Goal: Information Seeking & Learning: Learn about a topic

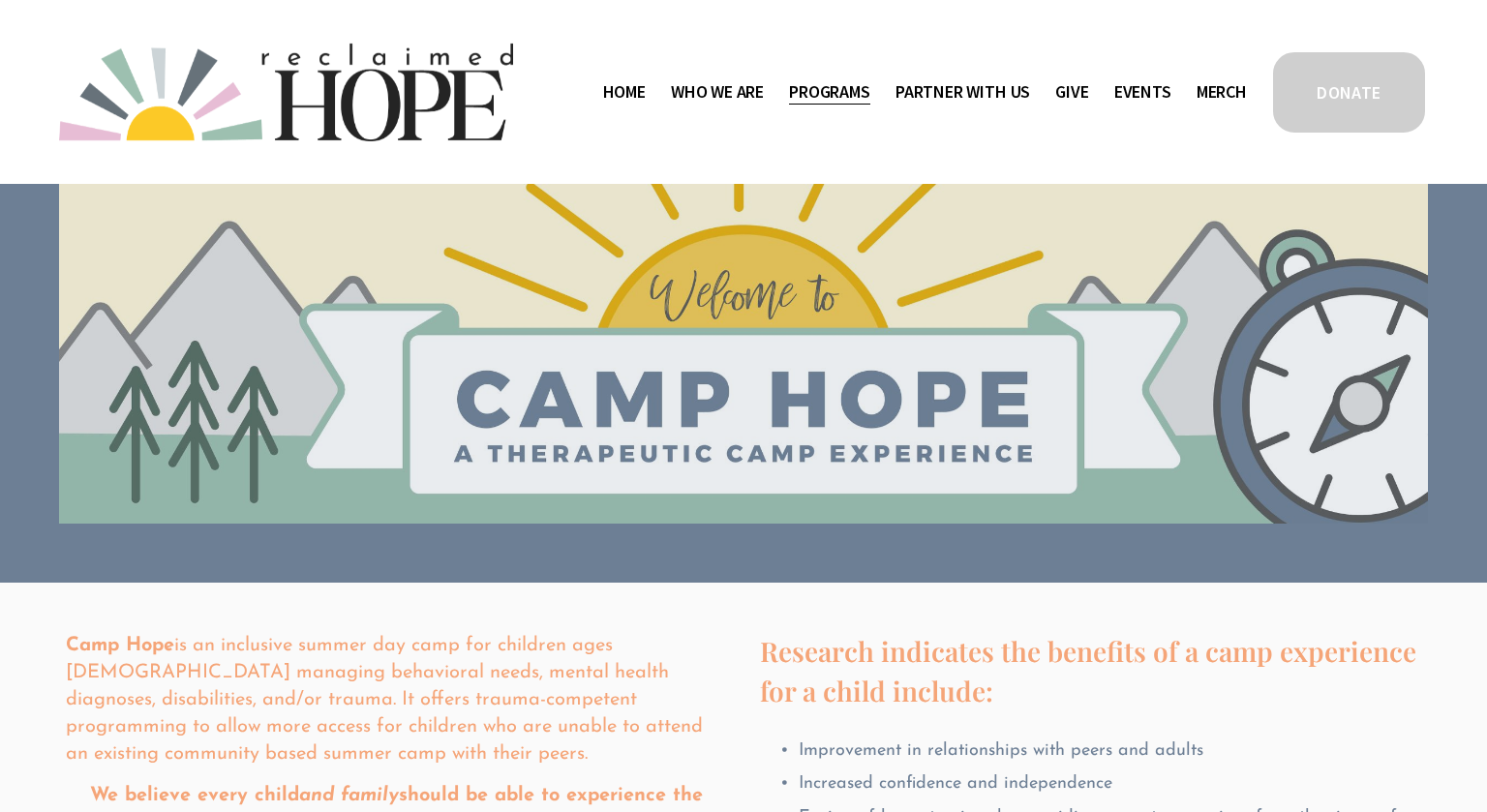
click at [0, 0] on span "Camp Hope" at bounding box center [0, 0] width 0 height 0
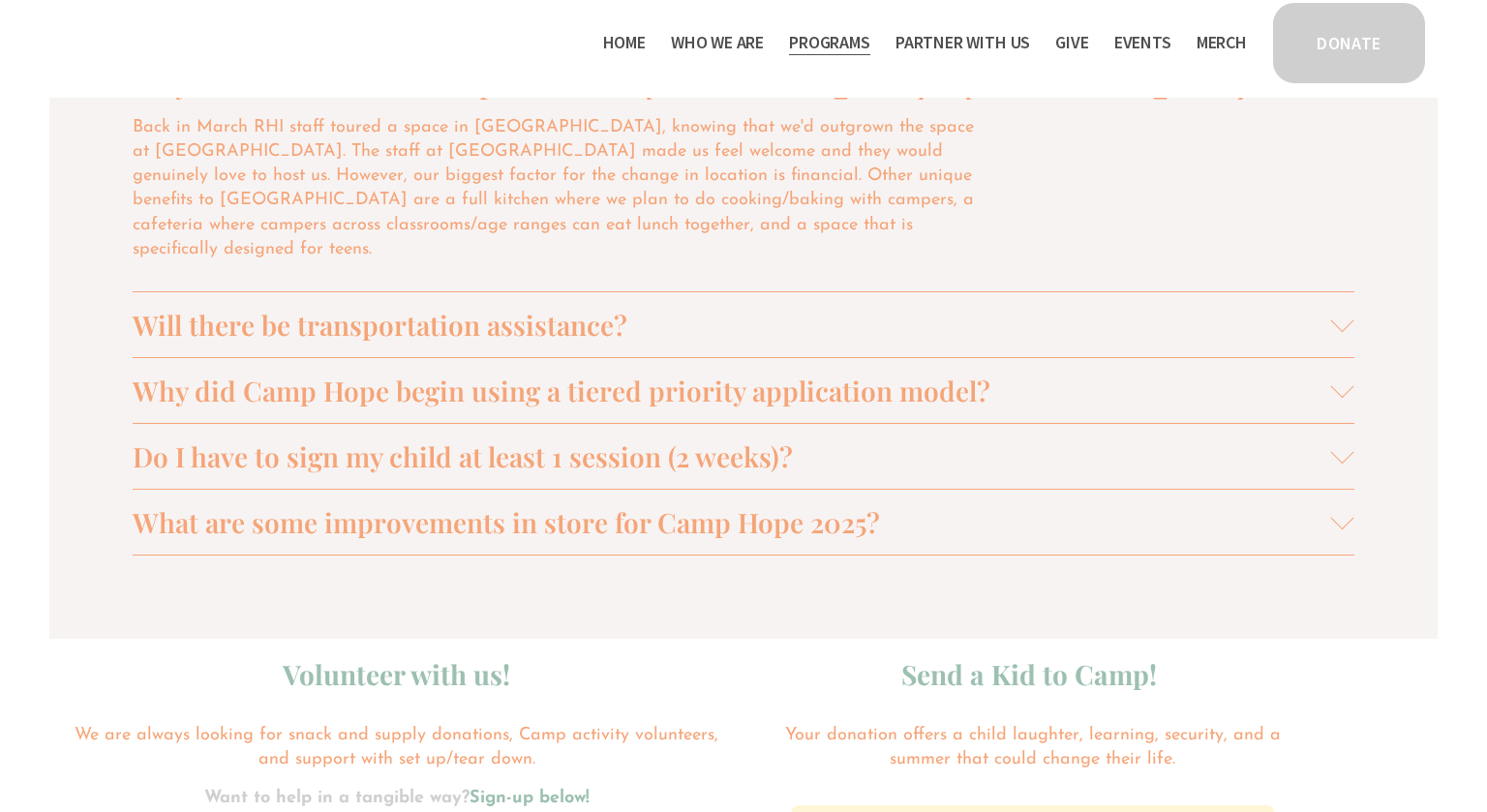
scroll to position [2052, 0]
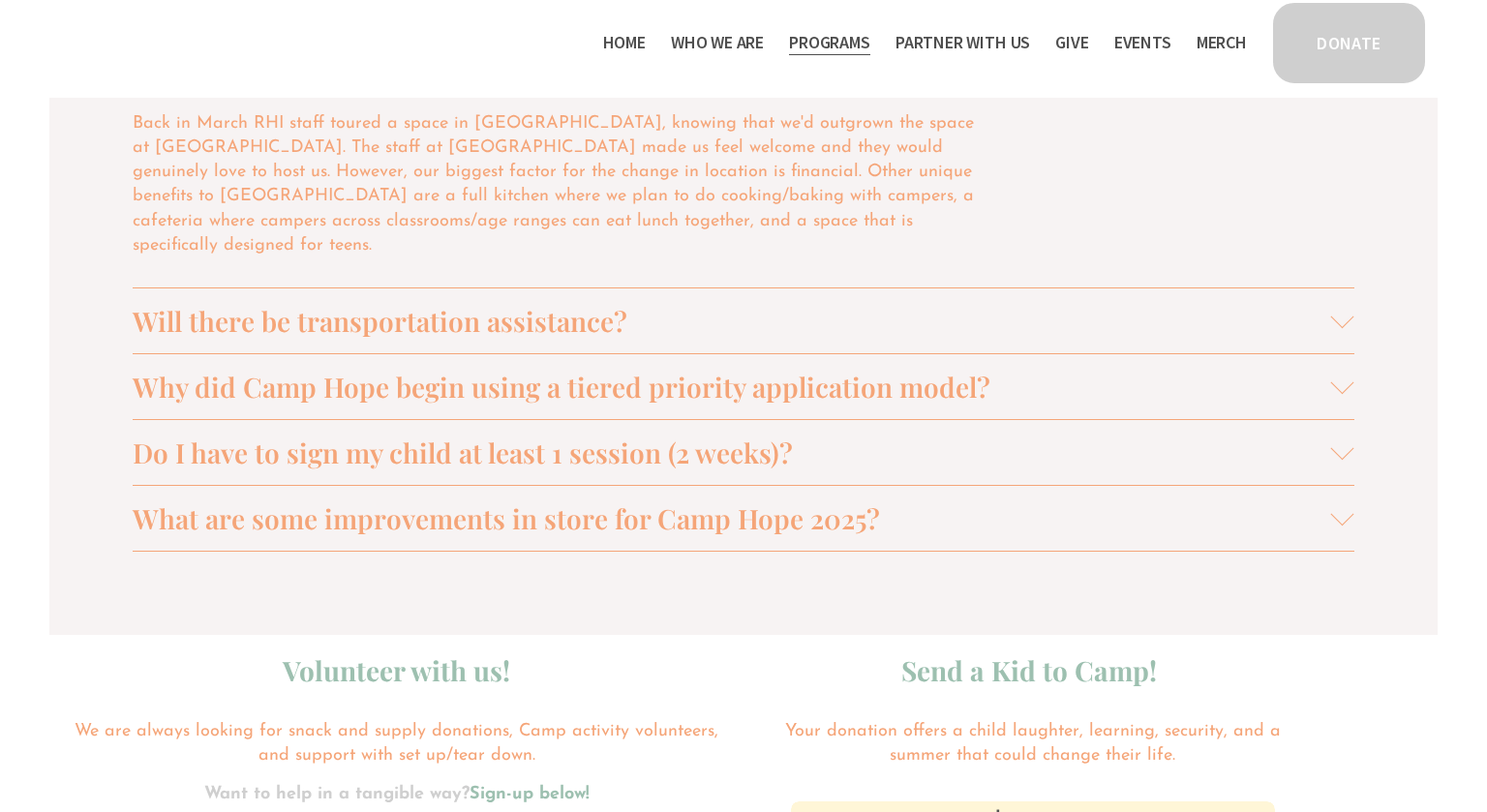
click at [1338, 370] on div at bounding box center [1343, 382] width 23 height 23
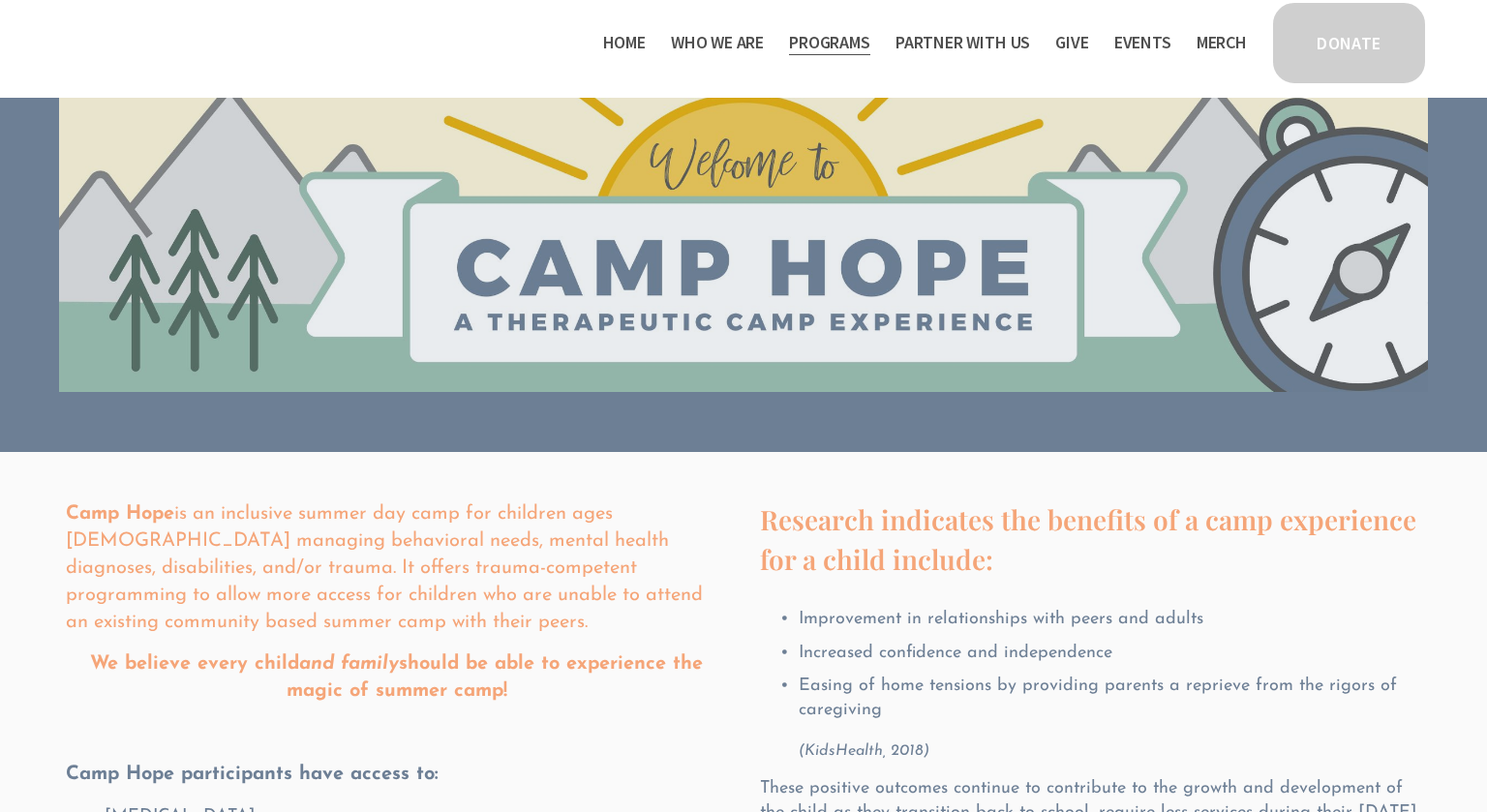
scroll to position [0, 0]
